Goal: Find specific page/section: Find specific page/section

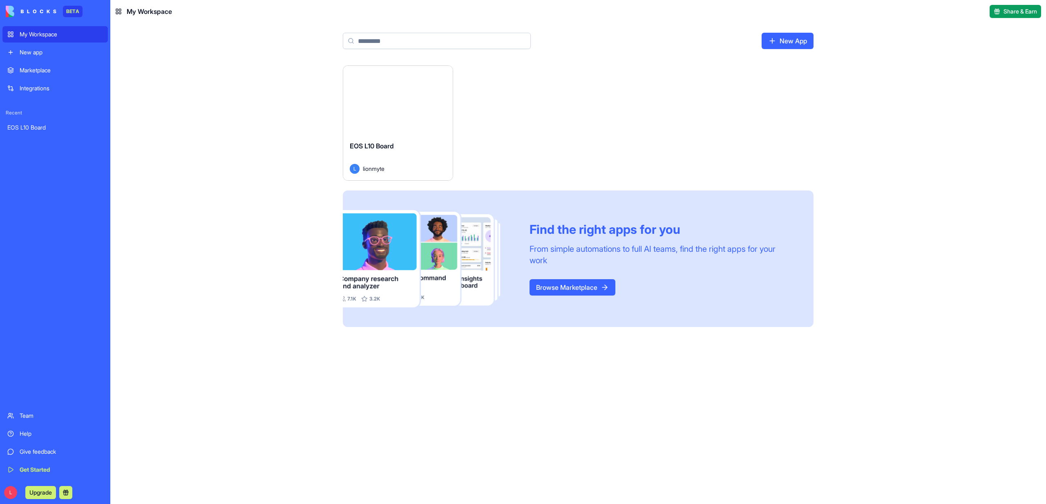
click at [391, 115] on div "Launch" at bounding box center [398, 100] width 110 height 69
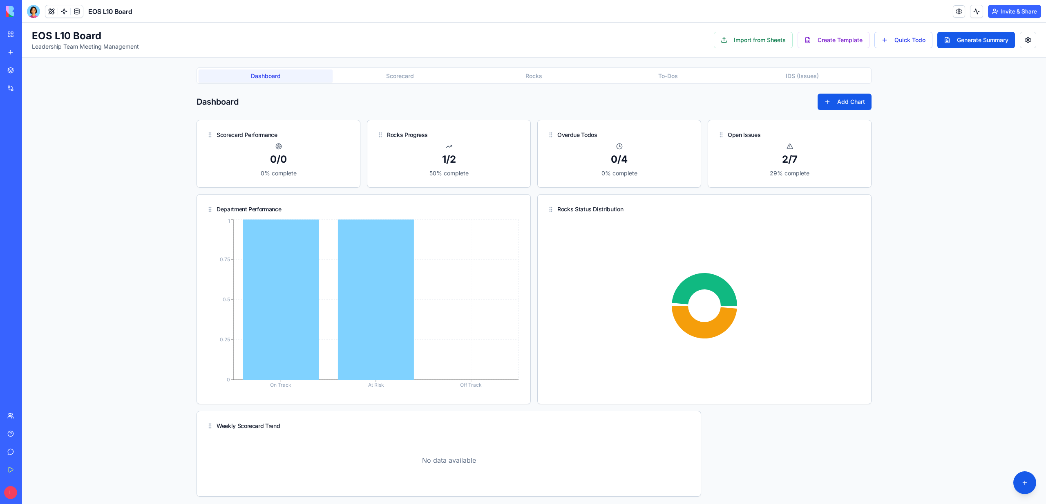
click at [405, 77] on button "Scorecard" at bounding box center [400, 75] width 134 height 13
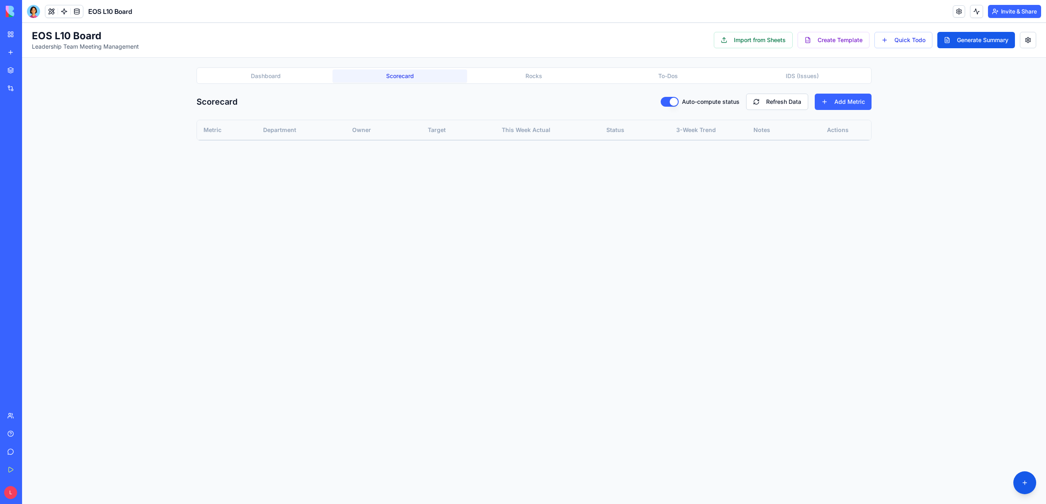
click at [288, 70] on button "Dashboard" at bounding box center [266, 75] width 134 height 13
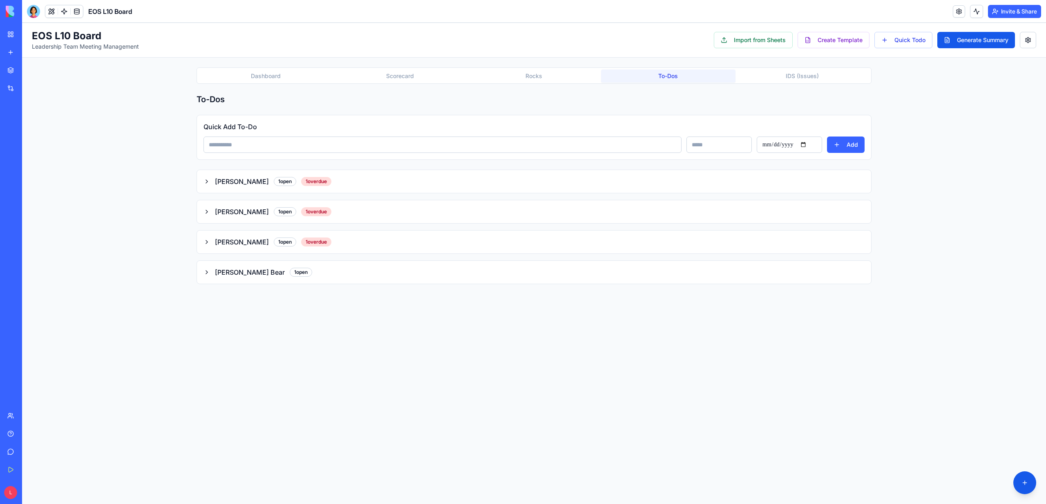
click at [662, 81] on button "To-Dos" at bounding box center [668, 75] width 134 height 13
click at [226, 180] on span "[PERSON_NAME]" at bounding box center [242, 182] width 54 height 10
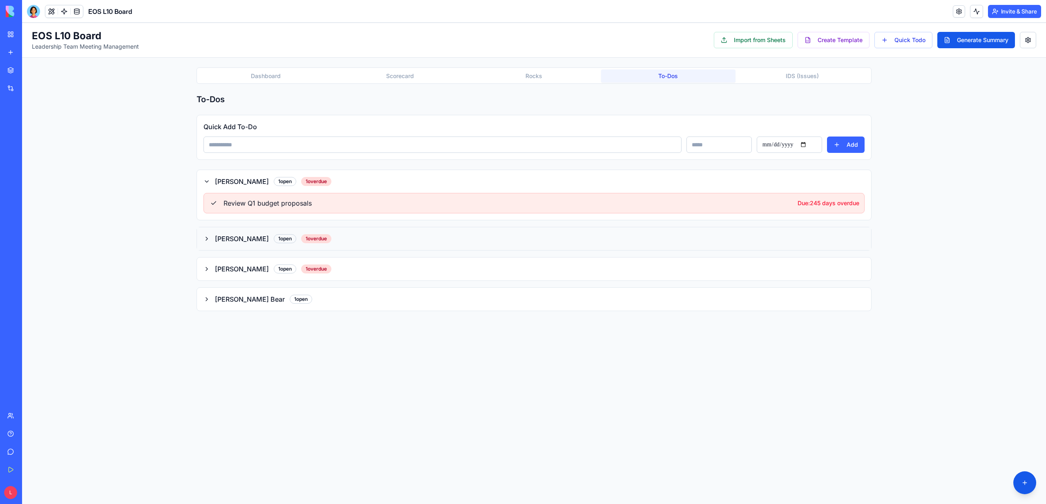
click at [231, 236] on span "[PERSON_NAME]" at bounding box center [242, 239] width 54 height 10
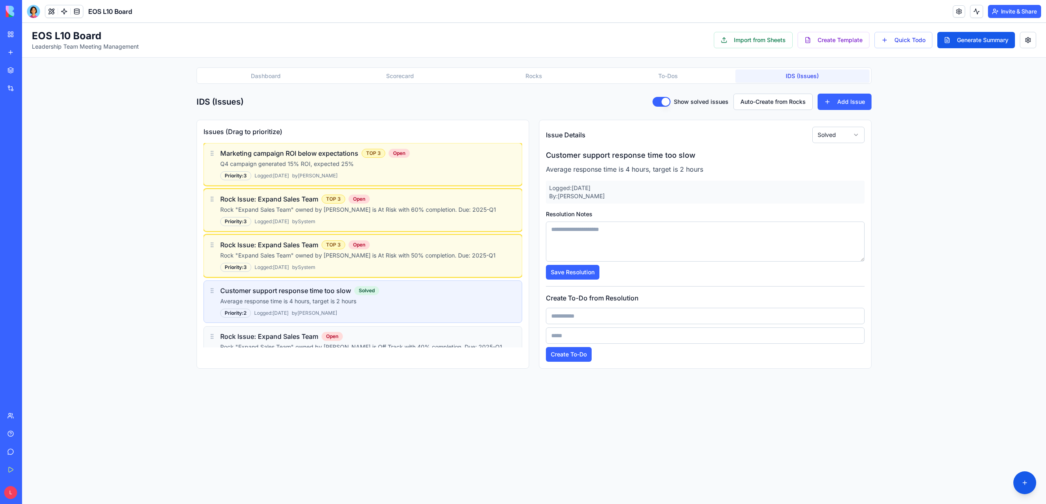
click at [799, 75] on button "IDS (Issues)" at bounding box center [803, 75] width 134 height 13
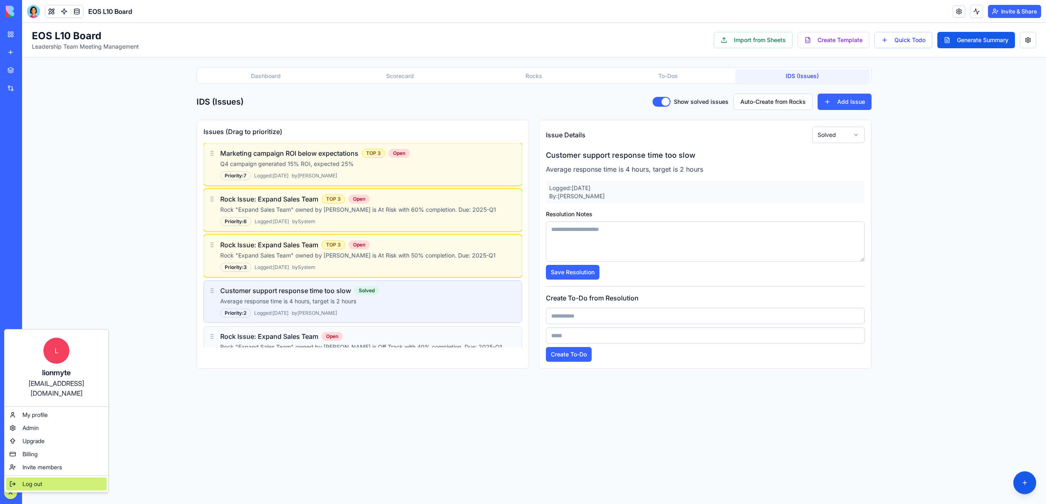
click at [34, 478] on div "Log out" at bounding box center [56, 483] width 101 height 13
